Goal: Task Accomplishment & Management: Use online tool/utility

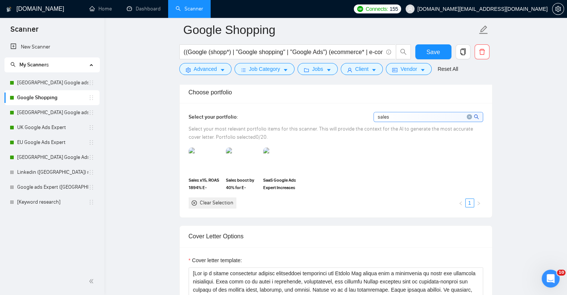
click at [470, 114] on icon "close-circle" at bounding box center [469, 116] width 5 height 5
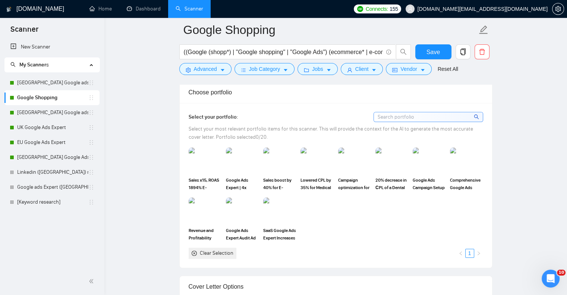
click at [413, 114] on input at bounding box center [428, 116] width 109 height 9
click at [49, 82] on link "[GEOGRAPHIC_DATA] Google ads Expert" at bounding box center [52, 82] width 71 height 15
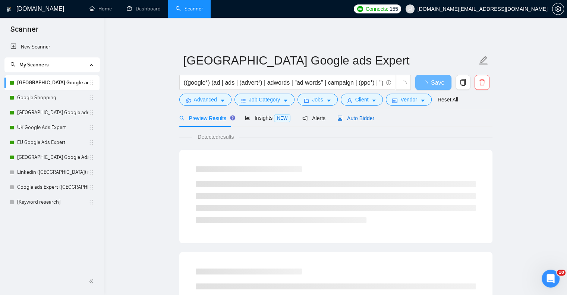
click at [351, 122] on div "Auto Bidder" at bounding box center [355, 118] width 37 height 8
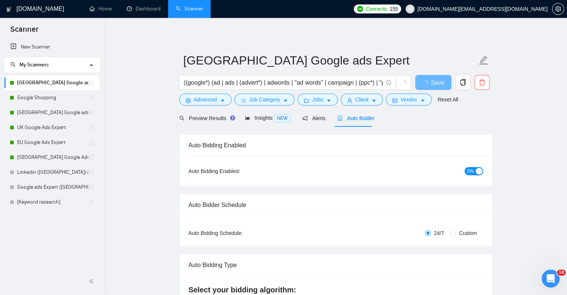
checkbox input "true"
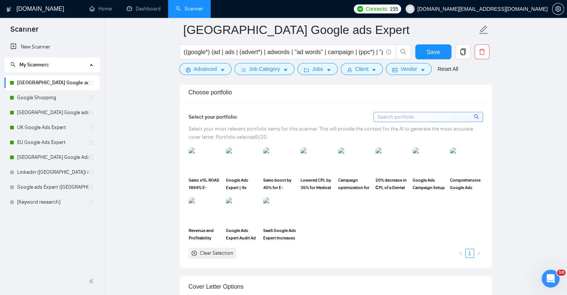
scroll to position [671, 0]
click at [433, 114] on input at bounding box center [428, 116] width 109 height 9
click at [419, 114] on input at bounding box center [428, 116] width 109 height 9
click at [411, 116] on input at bounding box center [428, 116] width 109 height 9
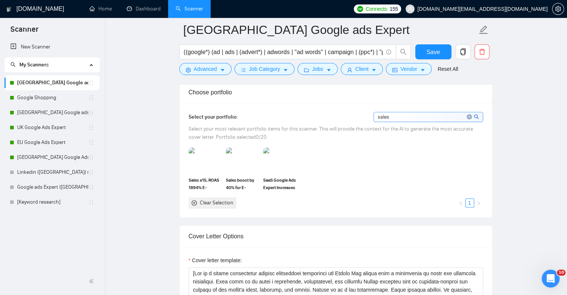
type input "sales"
drag, startPoint x: 33, startPoint y: 112, endPoint x: 33, endPoint y: 124, distance: 11.9
click at [33, 113] on link "[GEOGRAPHIC_DATA] Google ads Expert" at bounding box center [52, 112] width 71 height 15
click at [33, 124] on link "UK Google Ads Expert" at bounding box center [52, 127] width 71 height 15
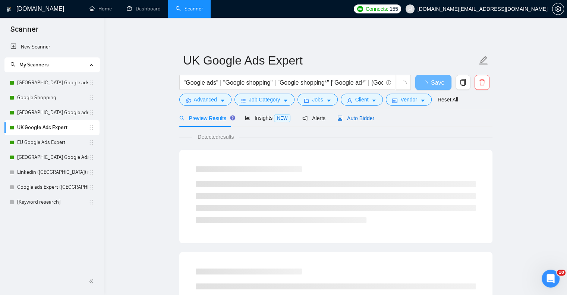
click at [350, 122] on div "Auto Bidder" at bounding box center [355, 118] width 37 height 8
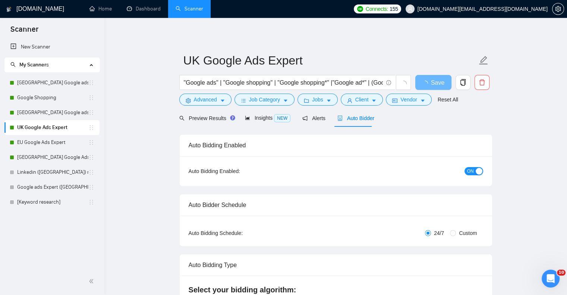
checkbox input "true"
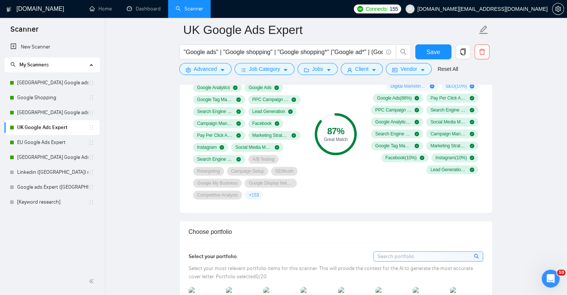
scroll to position [634, 0]
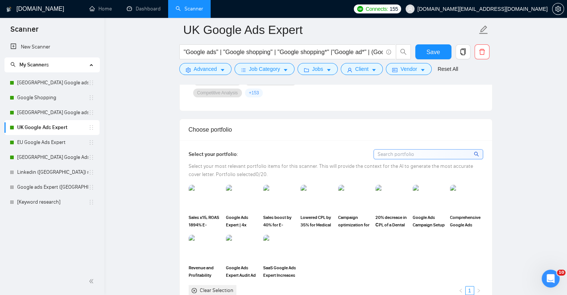
click at [395, 157] on input at bounding box center [428, 153] width 109 height 9
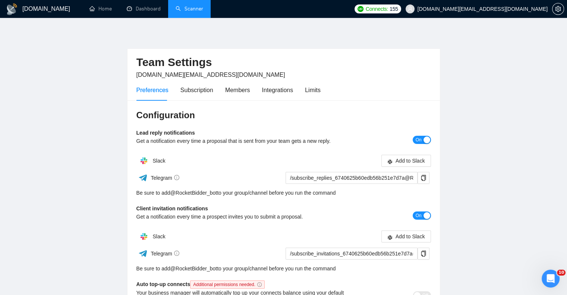
click at [200, 9] on link "Scanner" at bounding box center [190, 9] width 28 height 6
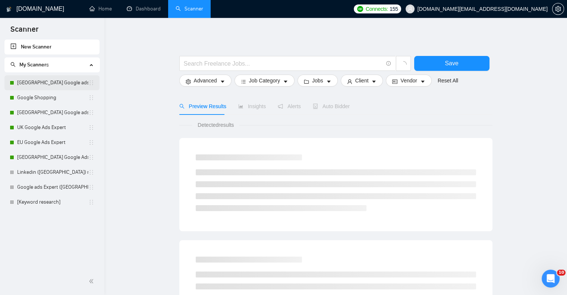
click at [64, 81] on link "[GEOGRAPHIC_DATA] Google ads Expert" at bounding box center [52, 82] width 71 height 15
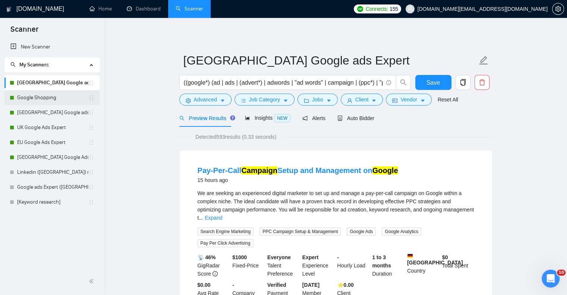
click at [63, 99] on link "Google Shopping" at bounding box center [52, 97] width 71 height 15
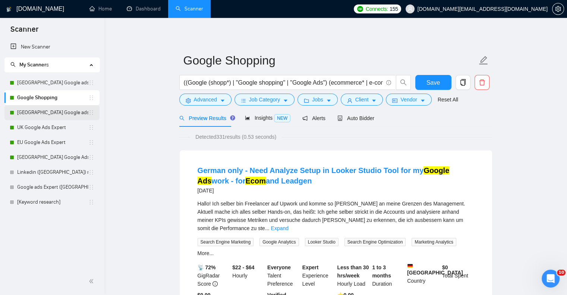
click at [39, 108] on link "[GEOGRAPHIC_DATA] Google ads Expert" at bounding box center [52, 112] width 71 height 15
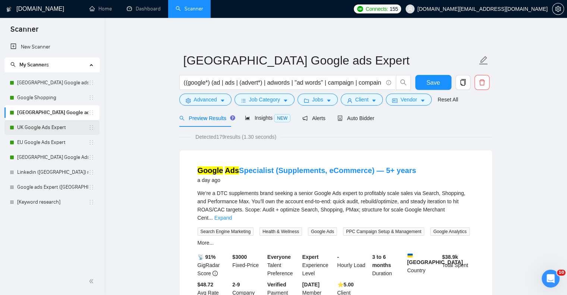
click at [43, 128] on link "UK Google Ads Expert" at bounding box center [52, 127] width 71 height 15
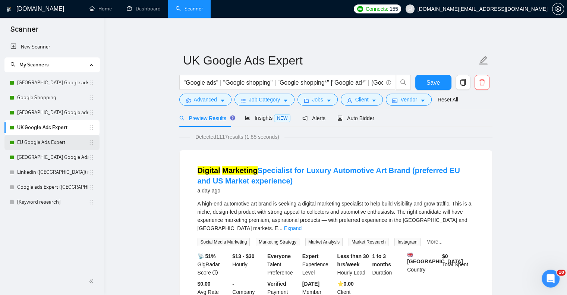
click at [44, 142] on link "EU Google Ads Expert" at bounding box center [52, 142] width 71 height 15
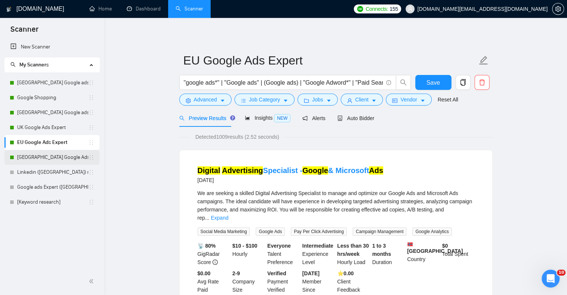
click at [46, 159] on link "[GEOGRAPHIC_DATA] Google Ads Expert" at bounding box center [52, 157] width 71 height 15
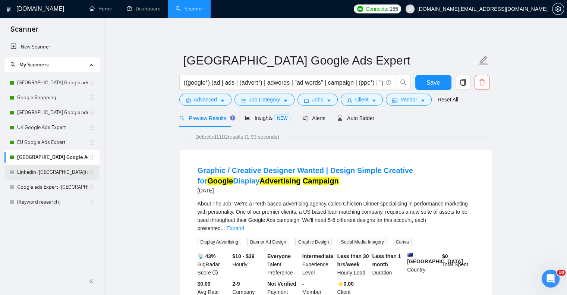
click at [49, 174] on link "Linkedin ([GEOGRAPHIC_DATA]) no bids" at bounding box center [52, 172] width 71 height 15
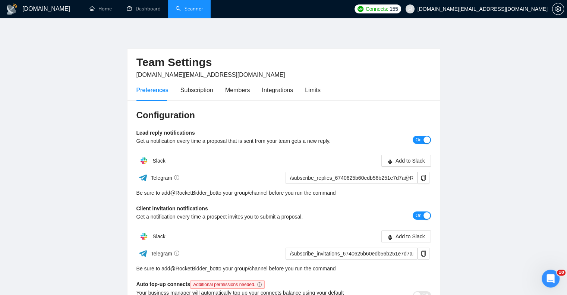
click at [195, 10] on link "Scanner" at bounding box center [190, 9] width 28 height 6
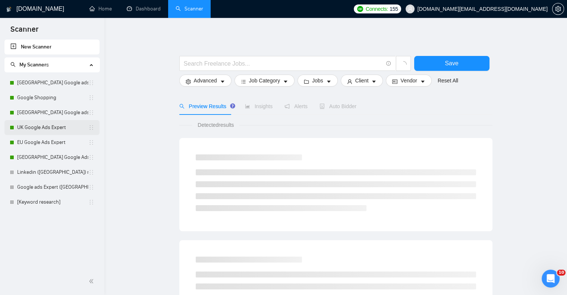
click at [67, 129] on link "UK Google Ads Expert" at bounding box center [52, 127] width 71 height 15
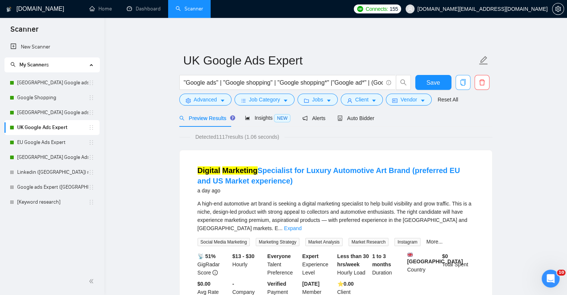
drag, startPoint x: 67, startPoint y: 129, endPoint x: 463, endPoint y: 82, distance: 399.0
click at [463, 82] on icon "copy" at bounding box center [463, 82] width 7 height 7
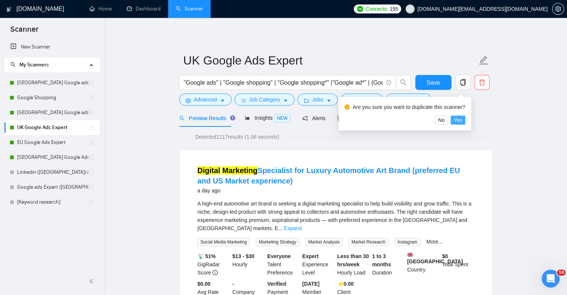
click at [459, 120] on span "Yes" at bounding box center [458, 120] width 9 height 8
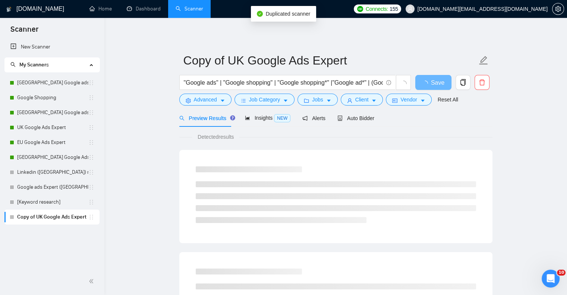
click at [93, 218] on icon "holder" at bounding box center [91, 217] width 6 height 6
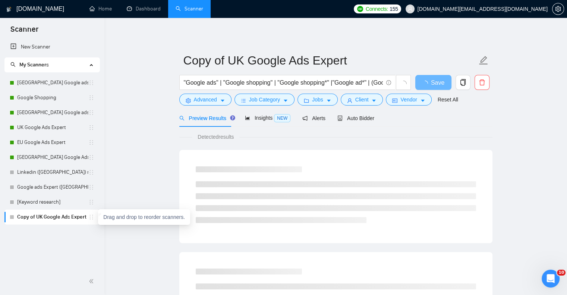
click at [61, 220] on link "Copy of UK Google Ads Expert" at bounding box center [52, 216] width 71 height 15
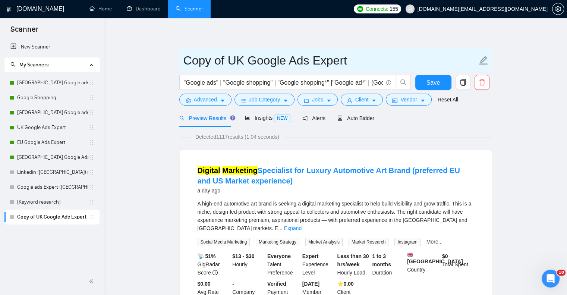
click at [223, 58] on input "Copy of UK Google Ads Expert" at bounding box center [330, 60] width 294 height 19
drag, startPoint x: 246, startPoint y: 59, endPoint x: 181, endPoint y: 61, distance: 65.3
click at [181, 61] on span "Copy of UK Google Ads Expert" at bounding box center [335, 59] width 313 height 23
click at [206, 60] on input "UAE Google Ads Expert" at bounding box center [330, 60] width 294 height 19
type input "UAE Google Ads Expert"
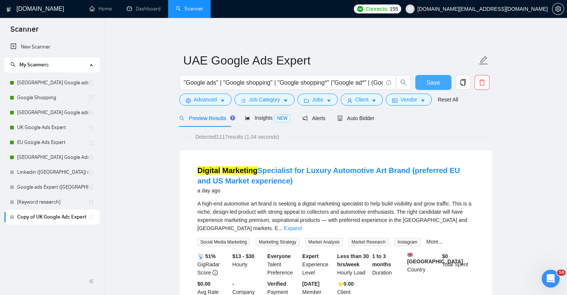
click at [426, 85] on button "Save" at bounding box center [433, 82] width 36 height 15
click at [220, 99] on icon "caret-down" at bounding box center [222, 100] width 5 height 5
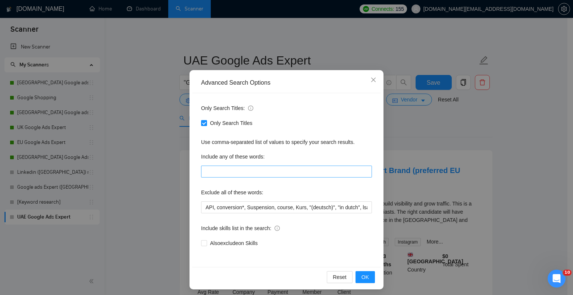
scroll to position [15, 0]
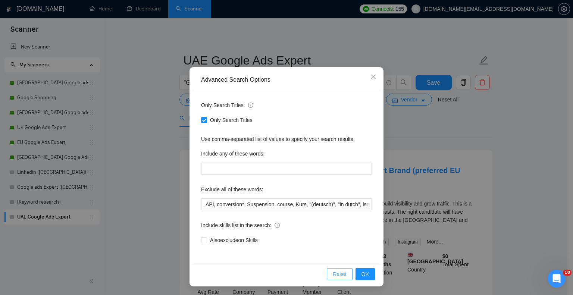
click at [333, 272] on span "Reset" at bounding box center [339, 274] width 14 height 8
checkbox input "false"
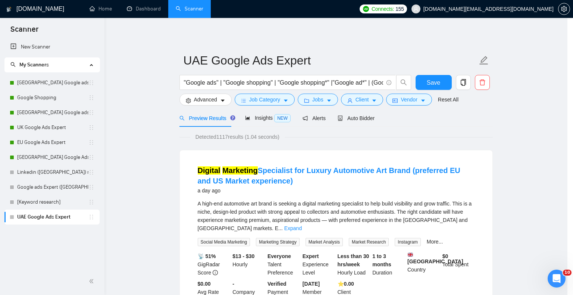
scroll to position [0, 0]
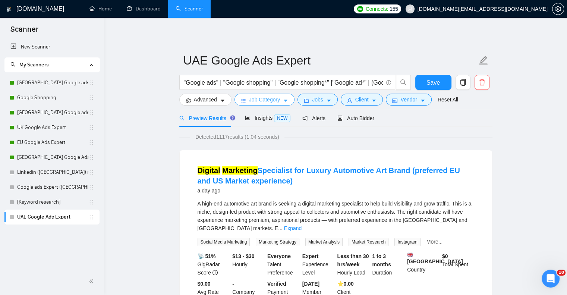
click at [262, 100] on span "Job Category" at bounding box center [264, 99] width 31 height 8
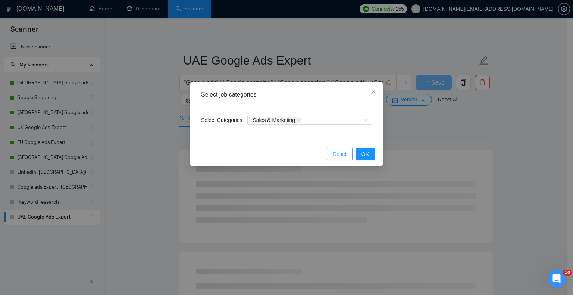
click at [336, 157] on span "Reset" at bounding box center [339, 154] width 14 height 8
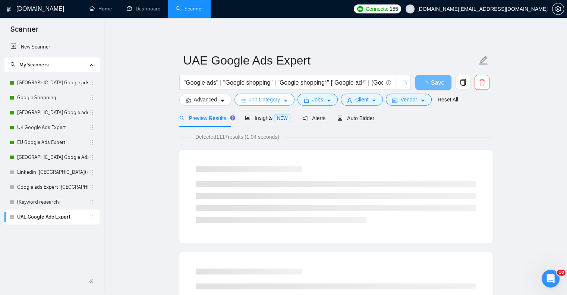
click at [285, 102] on icon "caret-down" at bounding box center [285, 100] width 5 height 5
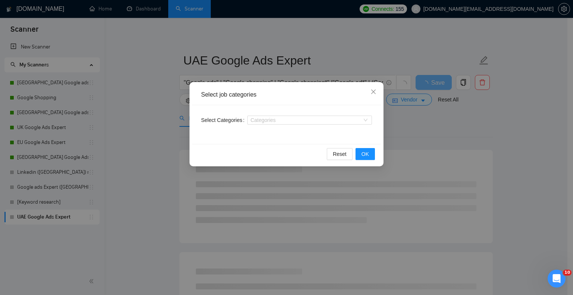
click at [274, 125] on div "Categories" at bounding box center [309, 120] width 124 height 12
click at [278, 120] on div at bounding box center [305, 120] width 113 height 6
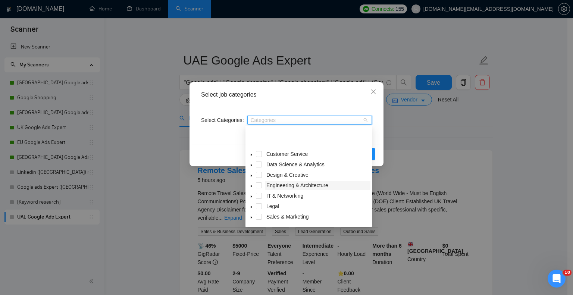
scroll to position [29, 0]
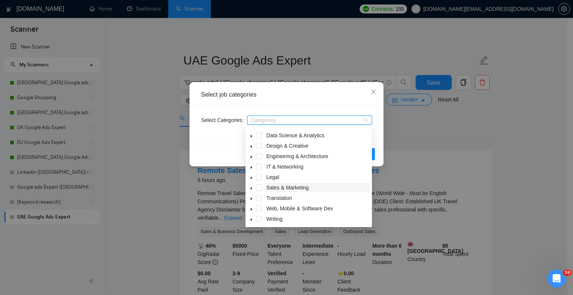
click at [301, 190] on span "Sales & Marketing" at bounding box center [287, 187] width 42 height 6
click at [253, 189] on icon "caret-down" at bounding box center [251, 188] width 4 height 4
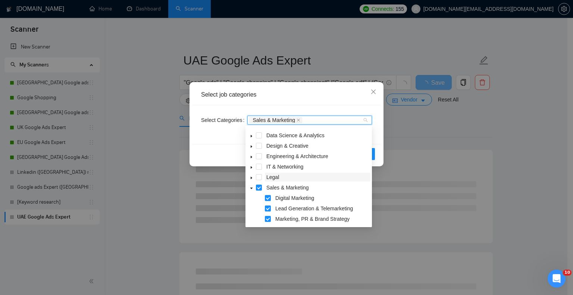
scroll to position [61, 0]
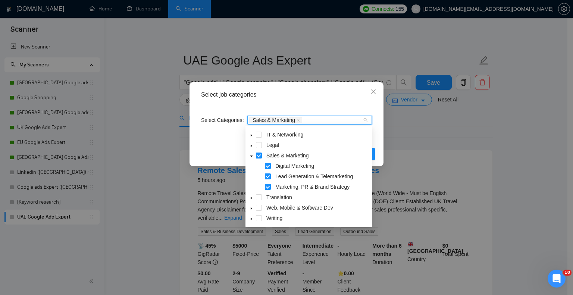
click at [329, 92] on div "Select job categories" at bounding box center [286, 95] width 171 height 8
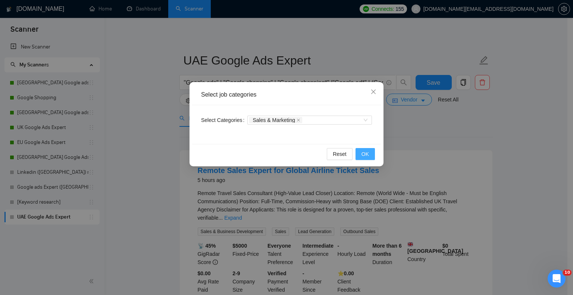
click at [366, 149] on button "OK" at bounding box center [364, 154] width 19 height 12
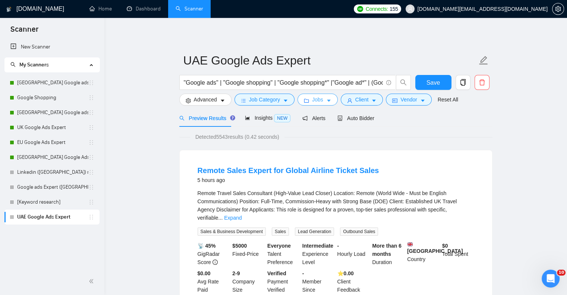
click at [320, 100] on span "Jobs" at bounding box center [317, 99] width 11 height 8
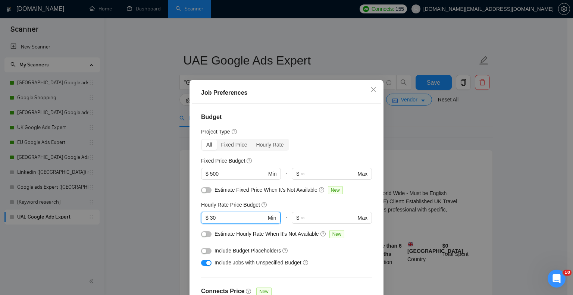
drag, startPoint x: 212, startPoint y: 217, endPoint x: 207, endPoint y: 218, distance: 4.9
click at [210, 218] on input "30" at bounding box center [238, 218] width 56 height 8
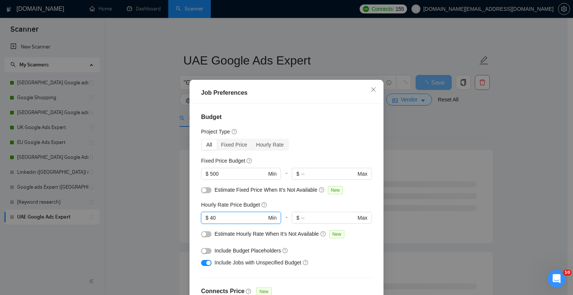
type input "40"
click at [312, 111] on div "Budget Project Type All Fixed Price Hourly Rate Fixed Price Budget $ 500 Min - …" at bounding box center [286, 207] width 189 height 206
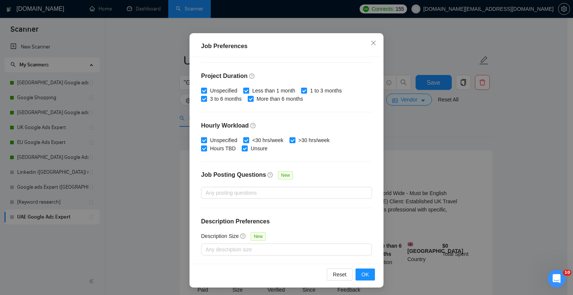
scroll to position [48, 0]
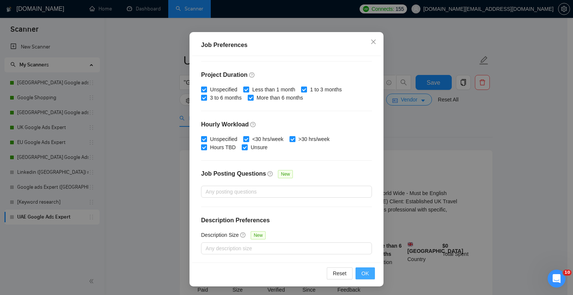
click at [361, 272] on span "OK" at bounding box center [364, 273] width 7 height 8
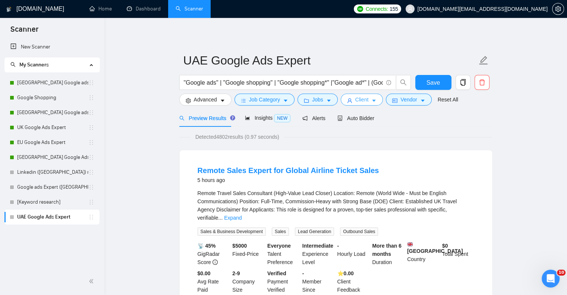
click at [362, 97] on span "Client" at bounding box center [361, 99] width 13 height 8
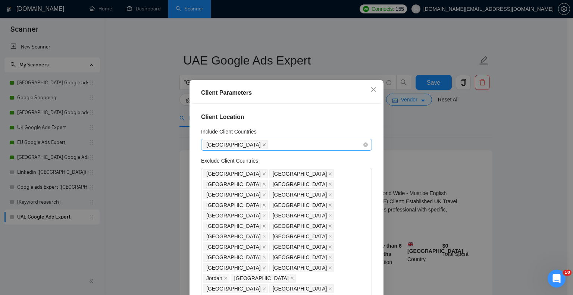
click at [262, 145] on icon "close" at bounding box center [264, 145] width 4 height 4
click at [246, 145] on div at bounding box center [283, 144] width 160 height 9
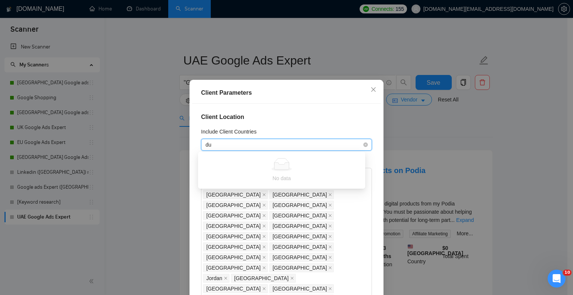
type input "d"
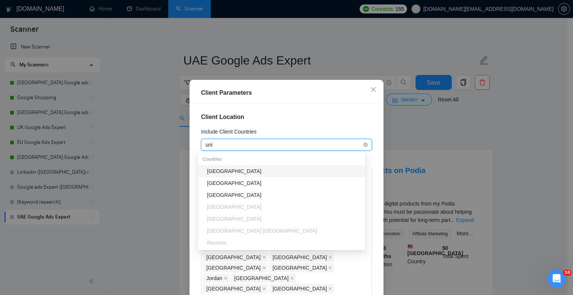
type input "unit"
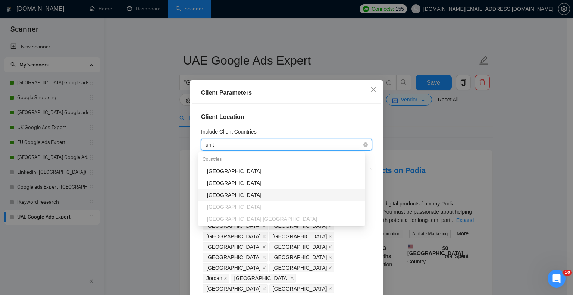
click at [237, 196] on div "United Arab Emirates" at bounding box center [284, 195] width 154 height 8
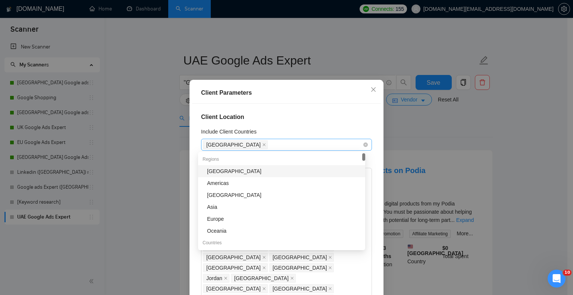
click at [312, 95] on div "Client Parameters" at bounding box center [286, 92] width 171 height 9
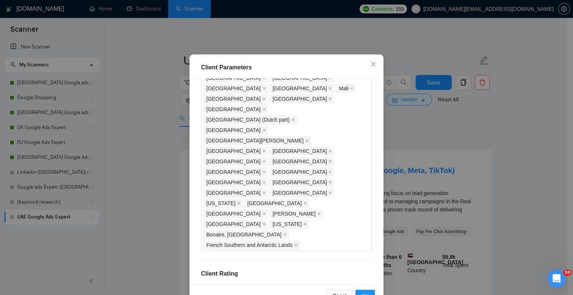
scroll to position [48, 0]
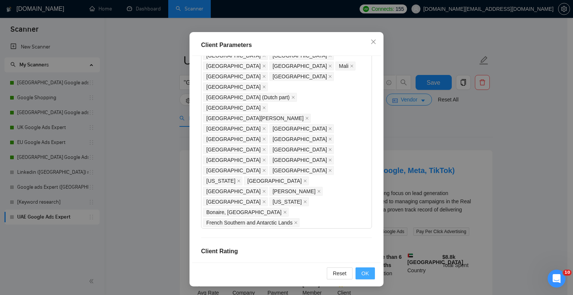
click at [358, 273] on button "OK" at bounding box center [364, 273] width 19 height 12
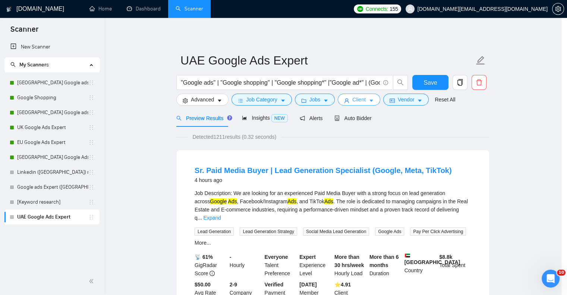
scroll to position [0, 0]
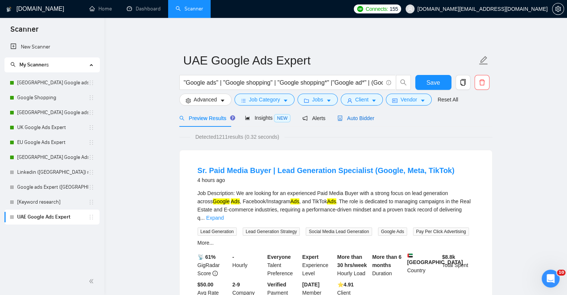
click at [368, 117] on span "Auto Bidder" at bounding box center [355, 118] width 37 height 6
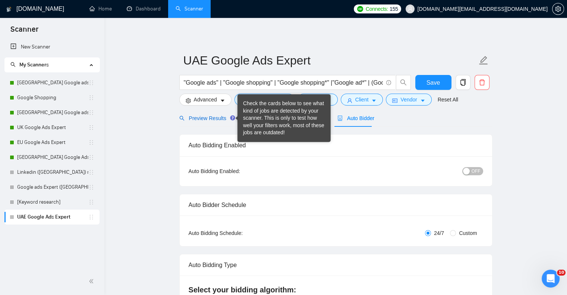
click at [206, 118] on span "Preview Results" at bounding box center [206, 118] width 54 height 6
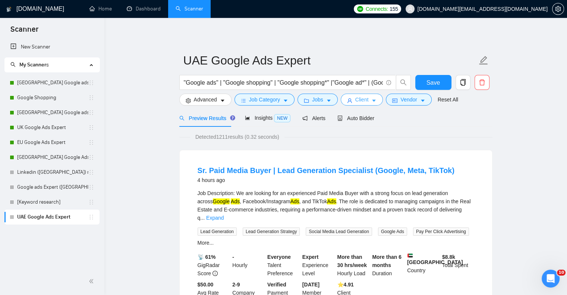
click at [363, 100] on span "Client" at bounding box center [361, 99] width 13 height 8
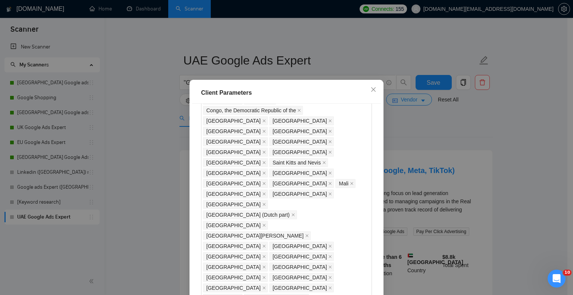
scroll to position [574, 0]
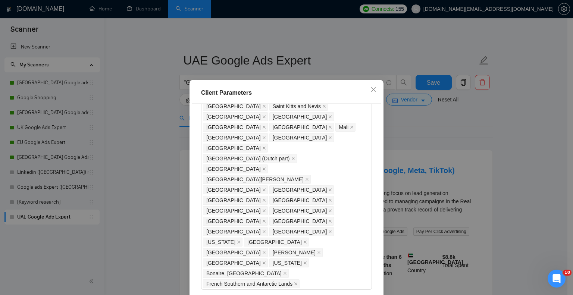
scroll to position [686, 0]
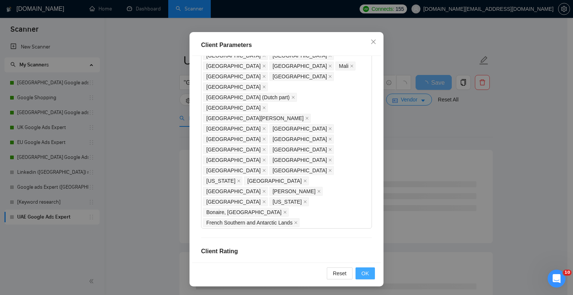
type input "20"
click at [365, 273] on span "OK" at bounding box center [364, 273] width 7 height 8
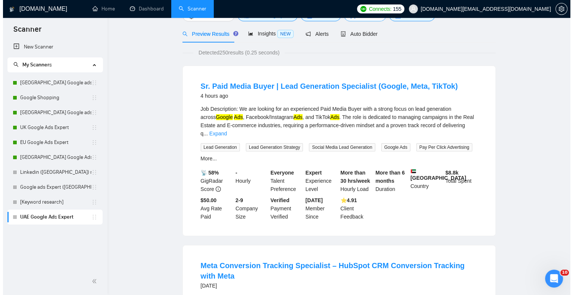
scroll to position [0, 0]
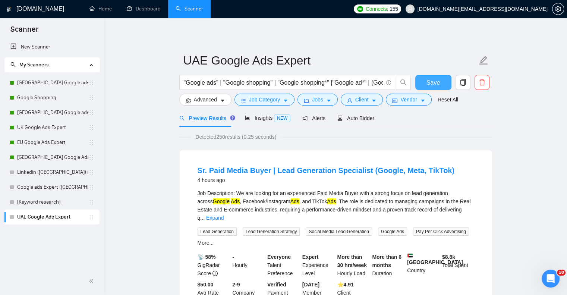
click at [438, 79] on span "Save" at bounding box center [432, 82] width 13 height 9
click at [95, 218] on li "UAE Google Ads Expert" at bounding box center [51, 216] width 95 height 15
click at [92, 218] on icon "holder" at bounding box center [91, 217] width 6 height 6
click at [49, 217] on link "UAE Google Ads Expert" at bounding box center [52, 216] width 71 height 15
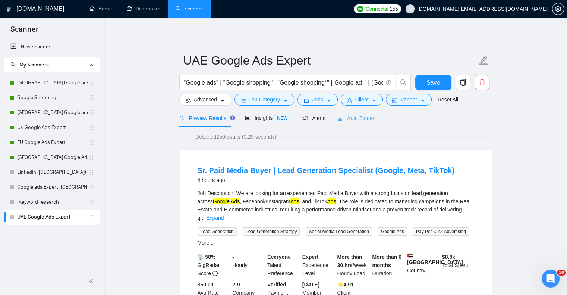
click at [352, 113] on div "Auto Bidder" at bounding box center [355, 118] width 37 height 18
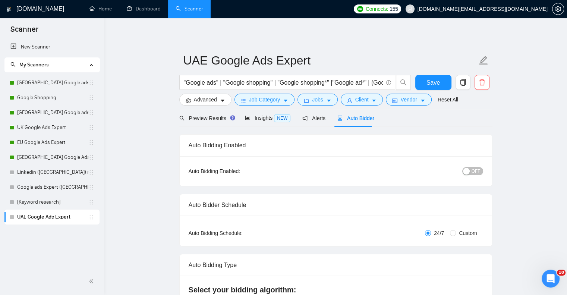
click at [478, 171] on span "OFF" at bounding box center [475, 171] width 9 height 8
click at [46, 251] on div "New Scanner My Scanners Germany Google ads Expert Google Shopping Ukraine Googl…" at bounding box center [52, 154] width 104 height 228
click at [428, 79] on span "Save" at bounding box center [432, 82] width 13 height 9
click at [368, 100] on button "Client" at bounding box center [362, 100] width 42 height 12
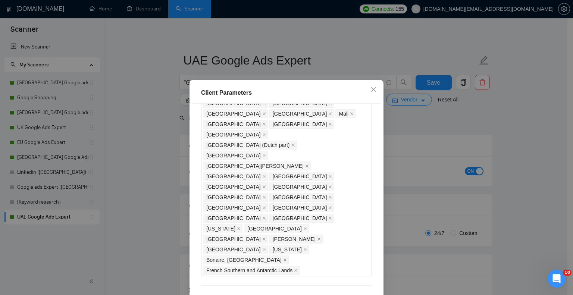
type input "30"
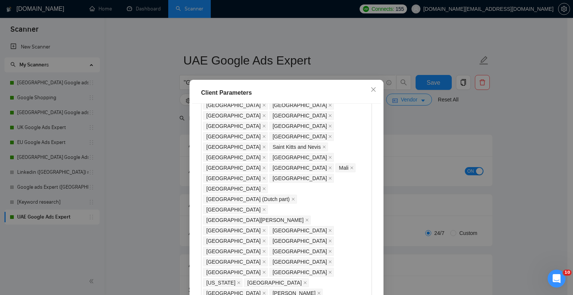
scroll to position [686, 0]
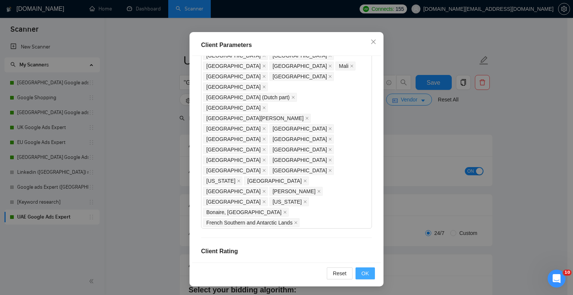
type input "30"
click at [364, 274] on span "OK" at bounding box center [364, 273] width 7 height 8
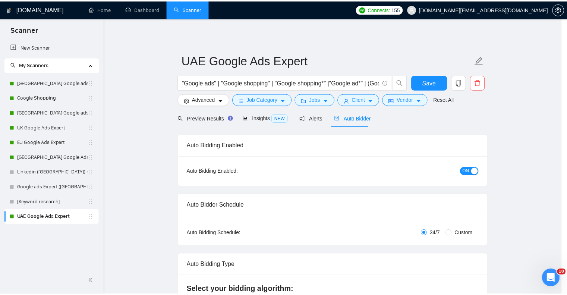
scroll to position [13, 0]
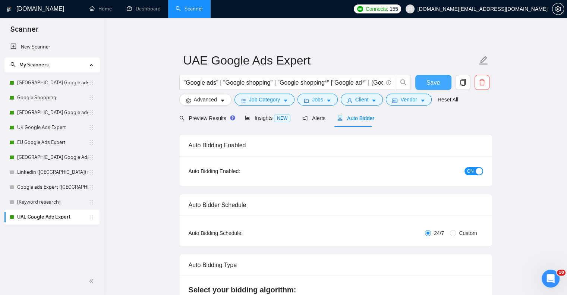
click at [433, 85] on span "Save" at bounding box center [432, 82] width 13 height 9
click at [214, 121] on span "Preview Results" at bounding box center [206, 118] width 54 height 6
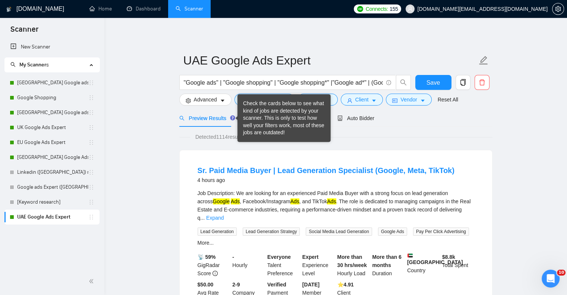
click at [262, 115] on div "Check the cards below to see what kind of jobs are detected by your scanner. Th…" at bounding box center [284, 118] width 82 height 37
click at [442, 134] on div "Detected 1114 results (0.84 seconds)" at bounding box center [335, 137] width 313 height 8
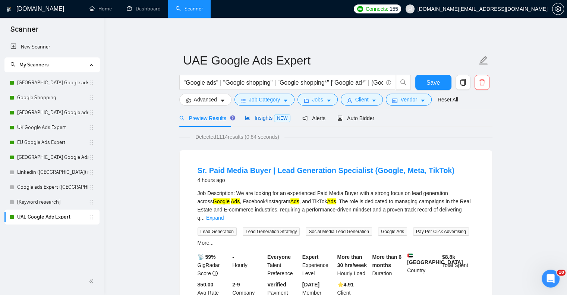
click at [257, 120] on span "Insights NEW" at bounding box center [267, 118] width 45 height 6
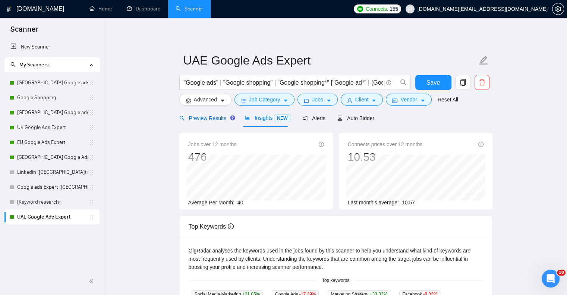
click at [216, 117] on span "Preview Results" at bounding box center [206, 118] width 54 height 6
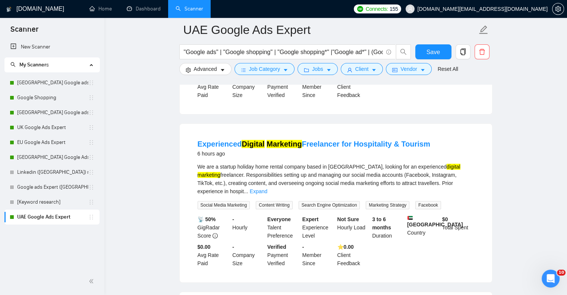
scroll to position [224, 0]
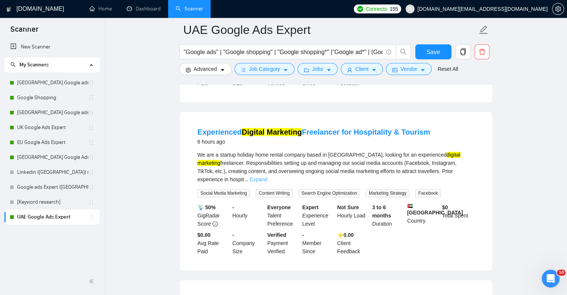
click at [267, 176] on link "Expand" at bounding box center [259, 179] width 18 height 6
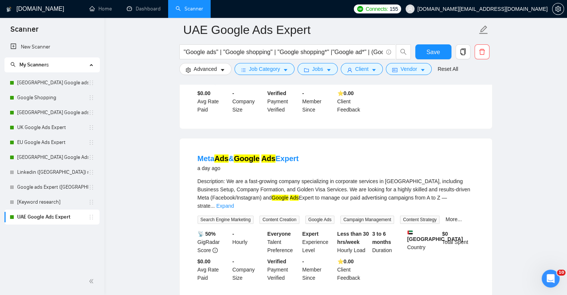
scroll to position [373, 0]
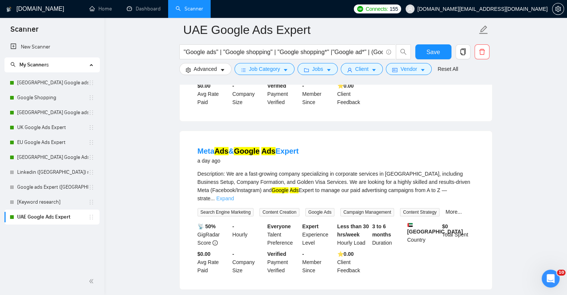
click at [234, 195] on link "Expand" at bounding box center [225, 198] width 18 height 6
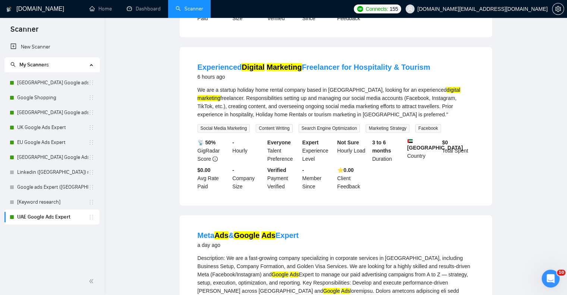
scroll to position [0, 0]
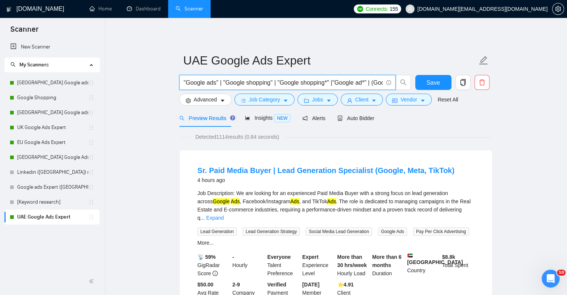
click at [243, 78] on input ""Google ads" | "Google shopping" | "Google shopping*" |"Google ad*" | (Google a…" at bounding box center [283, 82] width 199 height 9
click at [337, 82] on input ""Google ads" | "Google shopping" | "Google shopping*" |"Google ad*" | (Google a…" at bounding box center [283, 82] width 199 height 9
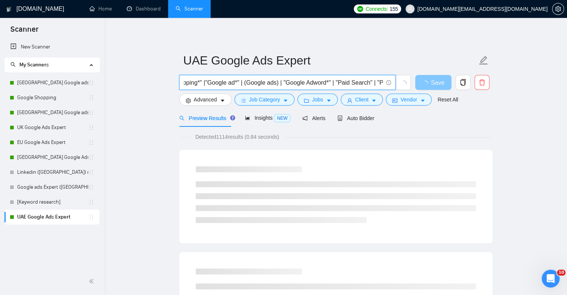
scroll to position [0, 0]
click at [431, 80] on span "Save" at bounding box center [437, 82] width 13 height 9
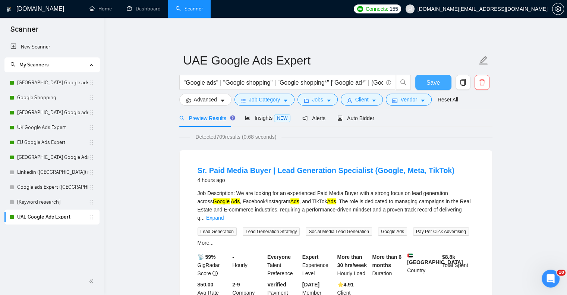
click at [431, 80] on span "Save" at bounding box center [432, 82] width 13 height 9
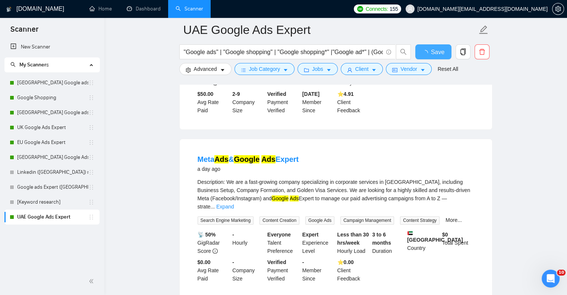
scroll to position [373, 0]
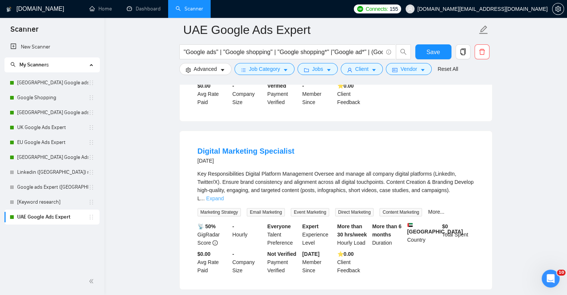
click at [224, 195] on link "Expand" at bounding box center [215, 198] width 18 height 6
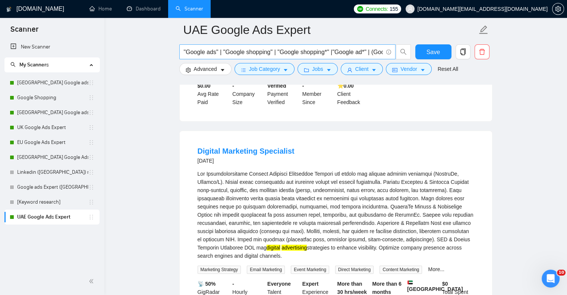
click at [319, 48] on input ""Google ads" | "Google shopping" | "Google shopping*" |"Google ad*" | (Google a…" at bounding box center [283, 51] width 199 height 9
click at [428, 49] on span "Save" at bounding box center [432, 51] width 13 height 9
click at [325, 53] on input ""Google ads" | "Google shopping" | "Google shopping*" |"Google ad*" | (Google a…" at bounding box center [283, 51] width 199 height 9
drag, startPoint x: 355, startPoint y: 51, endPoint x: 300, endPoint y: 50, distance: 55.2
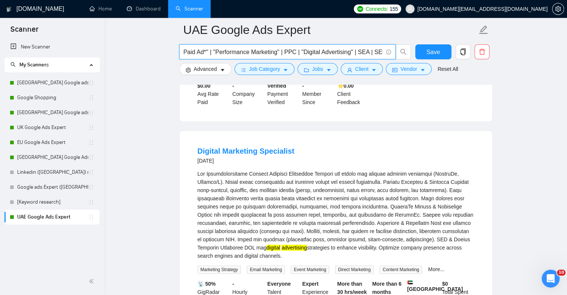
click at [300, 50] on input ""Google ads" | "Google shopping" | "Google shopping*" |"Google ad*" | (Google a…" at bounding box center [283, 51] width 199 height 9
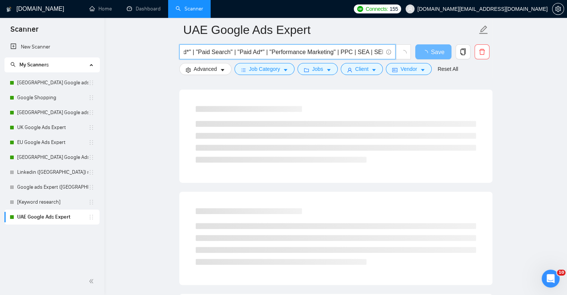
scroll to position [0, 265]
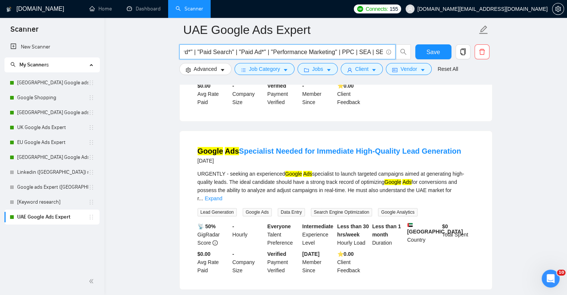
drag, startPoint x: 357, startPoint y: 51, endPoint x: 370, endPoint y: 52, distance: 13.1
click at [370, 52] on input ""Google ads" | "Google shopping" | "Google shopping*" |"Google ad*" | (Google a…" at bounding box center [283, 51] width 199 height 9
click at [372, 52] on input ""Google ads" | "Google shopping" | "Google shopping*" |"Google ad*" | (Google a…" at bounding box center [283, 51] width 199 height 9
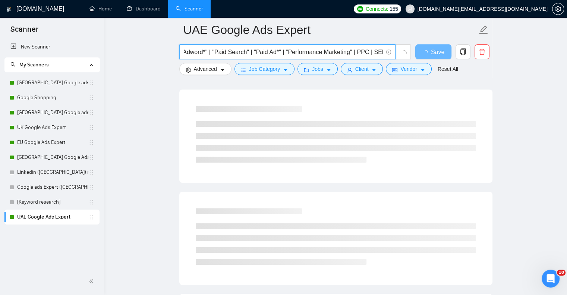
type input ""Google ads" | "Google shopping" | "Google shopping*" |"Google ad*" | (Google a…"
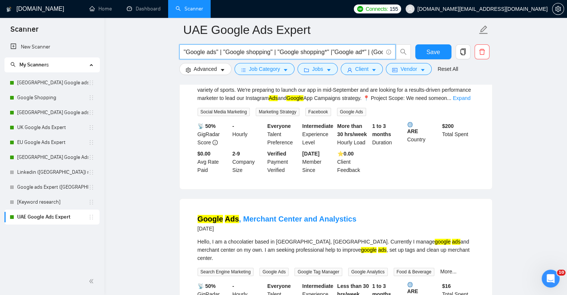
scroll to position [634, 0]
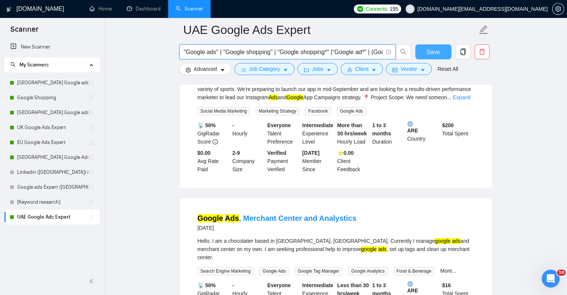
click at [436, 49] on span "Save" at bounding box center [432, 51] width 13 height 9
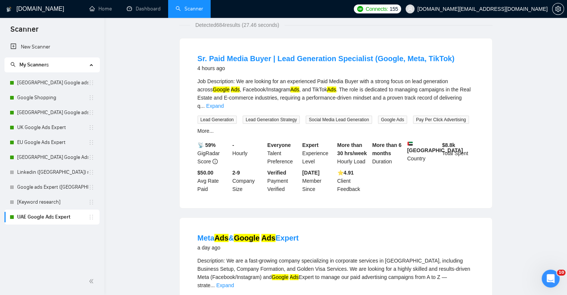
scroll to position [0, 0]
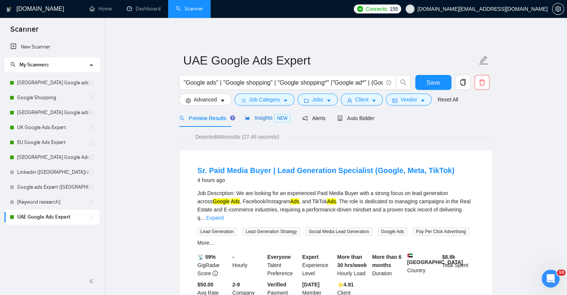
click at [256, 117] on span "Insights NEW" at bounding box center [267, 118] width 45 height 6
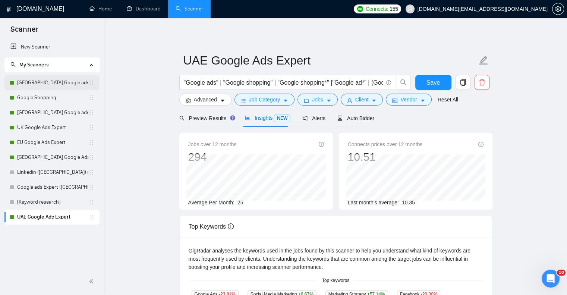
click at [49, 82] on link "[GEOGRAPHIC_DATA] Google ads Expert" at bounding box center [52, 82] width 71 height 15
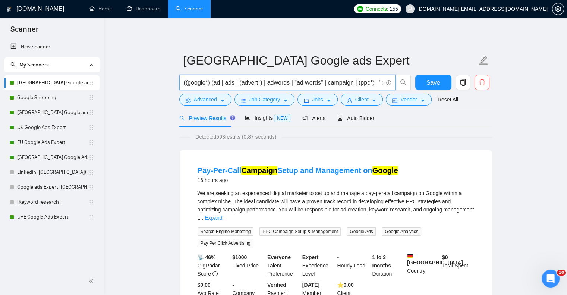
drag, startPoint x: 322, startPoint y: 81, endPoint x: 266, endPoint y: 82, distance: 55.5
click at [266, 82] on input "((google*) (ad | ads | (advert*) | adwords | "ad words" | campaign | (ppc*) | "…" at bounding box center [283, 82] width 199 height 9
click at [254, 123] on div "Insights NEW" at bounding box center [267, 118] width 45 height 18
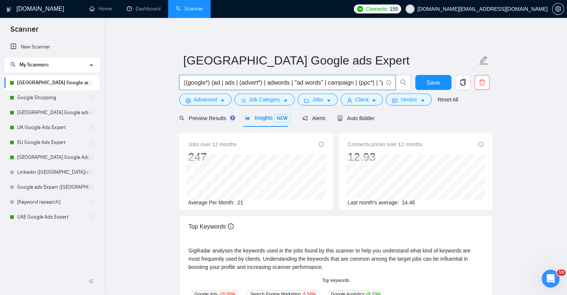
drag, startPoint x: 265, startPoint y: 81, endPoint x: 322, endPoint y: 85, distance: 56.8
click at [322, 85] on input "((google*) (ad | ads | (advert*) | adwords | "ad words" | campaign | (ppc*) | "…" at bounding box center [283, 82] width 199 height 9
paste input "adwords | "ad words""
click at [350, 80] on input "((google*) (ad | ads | (advert*) | adwords | "ad words"campaign | (ppc*) | "pay…" at bounding box center [283, 82] width 199 height 9
click at [349, 82] on input "((google*) (ad | ads | (advert*) | adwords | "ad words"campaign | (ppc*) | "pay…" at bounding box center [283, 82] width 199 height 9
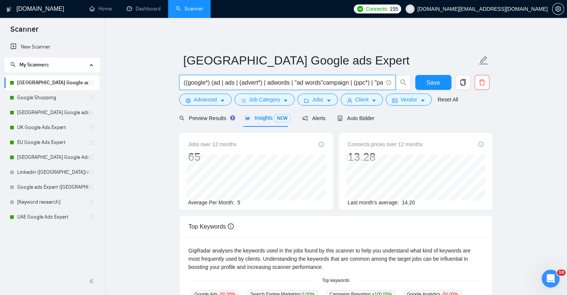
click at [321, 82] on input "((google*) (ad | ads | (advert*) | adwords | "ad words"campaign | (ppc*) | "pay…" at bounding box center [283, 82] width 199 height 9
click at [318, 81] on input "((google*) (ad | ads | (advert*) | adwords | "ad words"campaign | (ppc*) | "pay…" at bounding box center [283, 82] width 199 height 9
paste input "|"
click at [292, 80] on input "((google*) (ad | ads | (advert*) | adwords | "ad words | "campaign | (ppc*) | "…" at bounding box center [283, 82] width 199 height 9
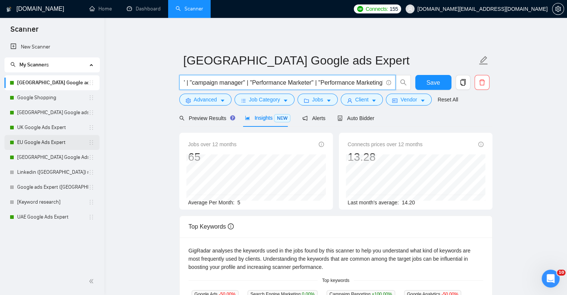
type input "((google*) (ad | ads | (advert*) | adwords | "ad words | "campaign | (ppc*) | "…"
click at [52, 136] on link "EU Google Ads Expert" at bounding box center [52, 142] width 71 height 15
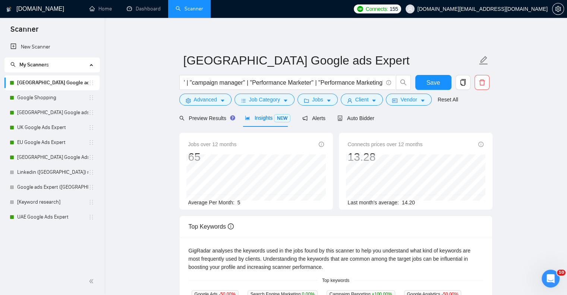
scroll to position [0, 0]
click at [51, 126] on link "UK Google Ads Expert" at bounding box center [52, 127] width 71 height 15
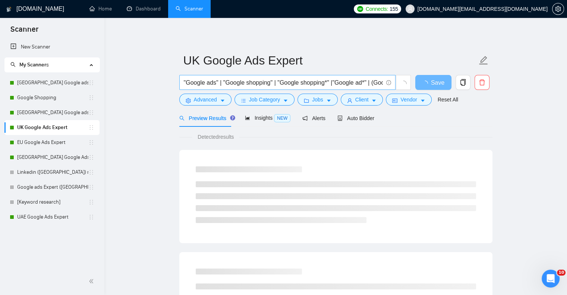
click at [253, 82] on input ""Google ads" | "Google shopping" | "Google shopping*" |"Google ad*" | (Google a…" at bounding box center [283, 82] width 199 height 9
